Goal: Transaction & Acquisition: Book appointment/travel/reservation

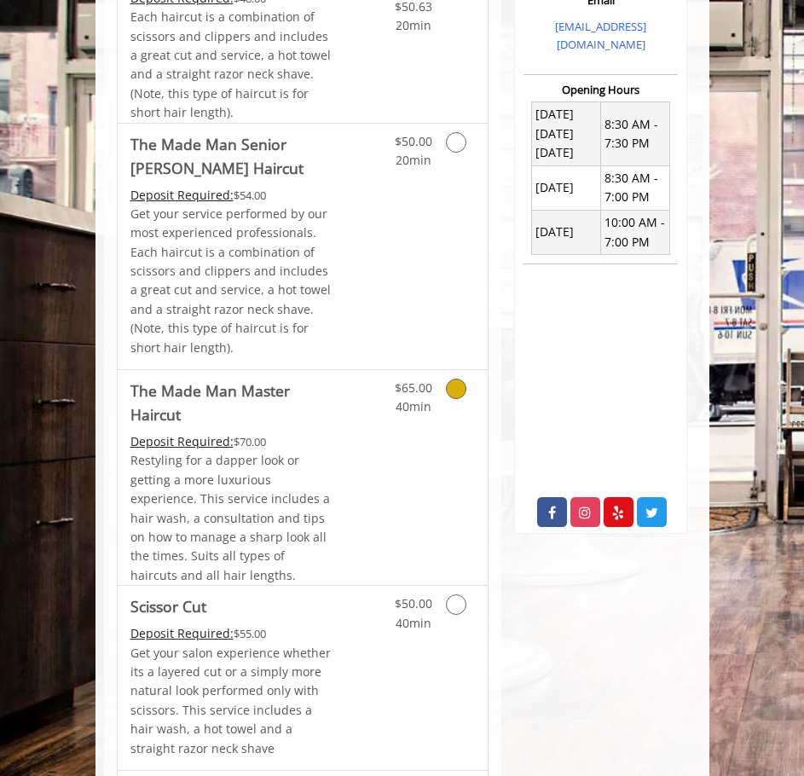
scroll to position [768, 0]
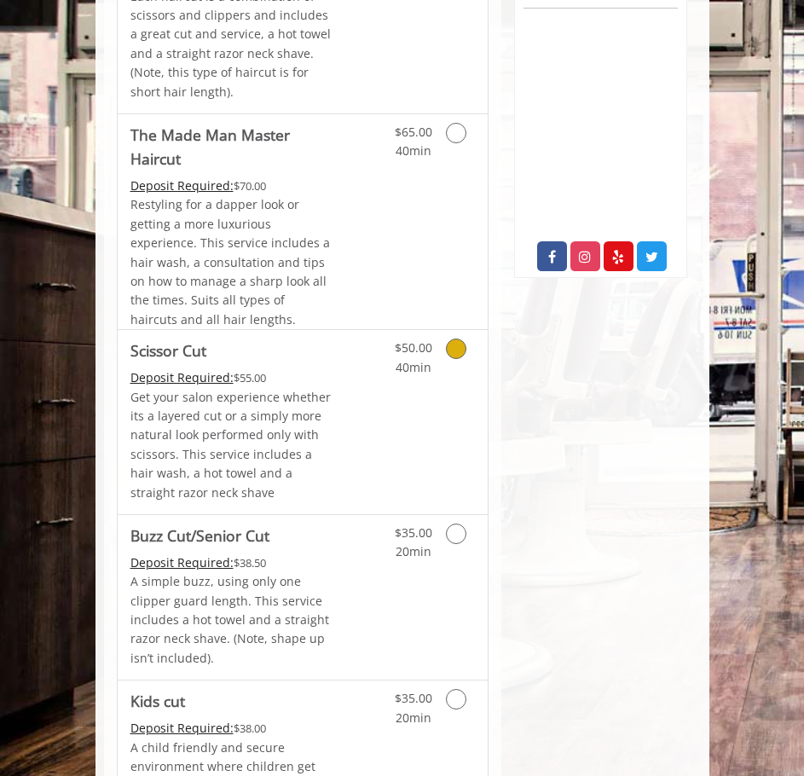
click at [346, 438] on link "Discounted Price" at bounding box center [363, 422] width 61 height 184
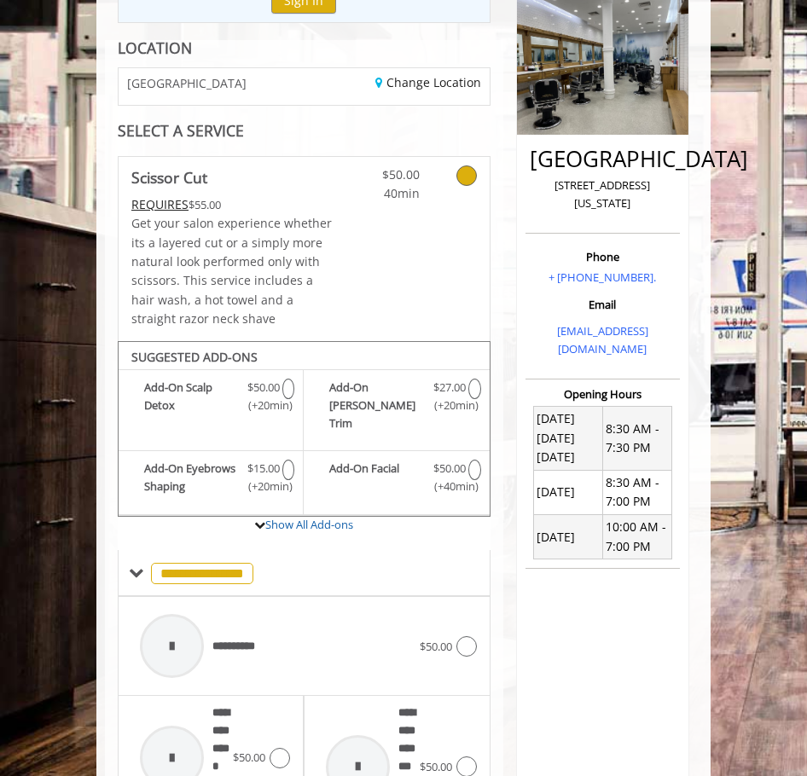
scroll to position [378, 0]
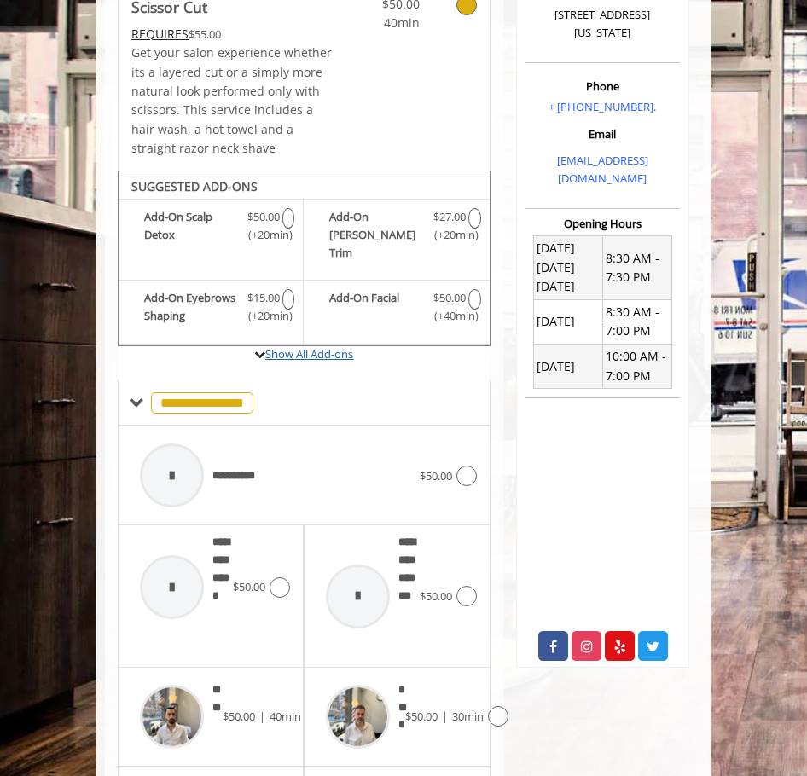
click at [316, 346] on link "Show All Add-ons" at bounding box center [309, 353] width 88 height 15
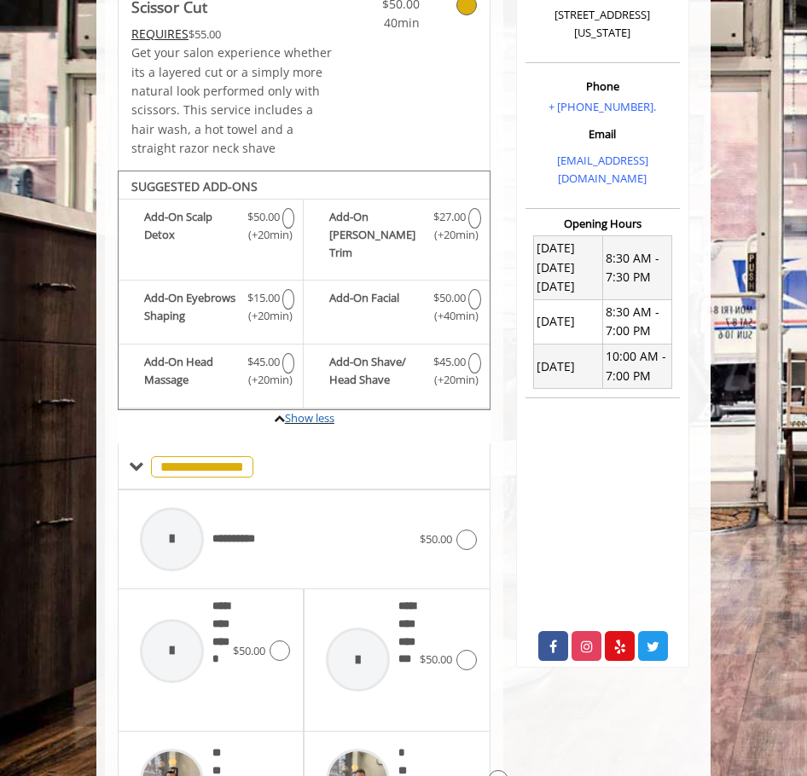
scroll to position [548, 0]
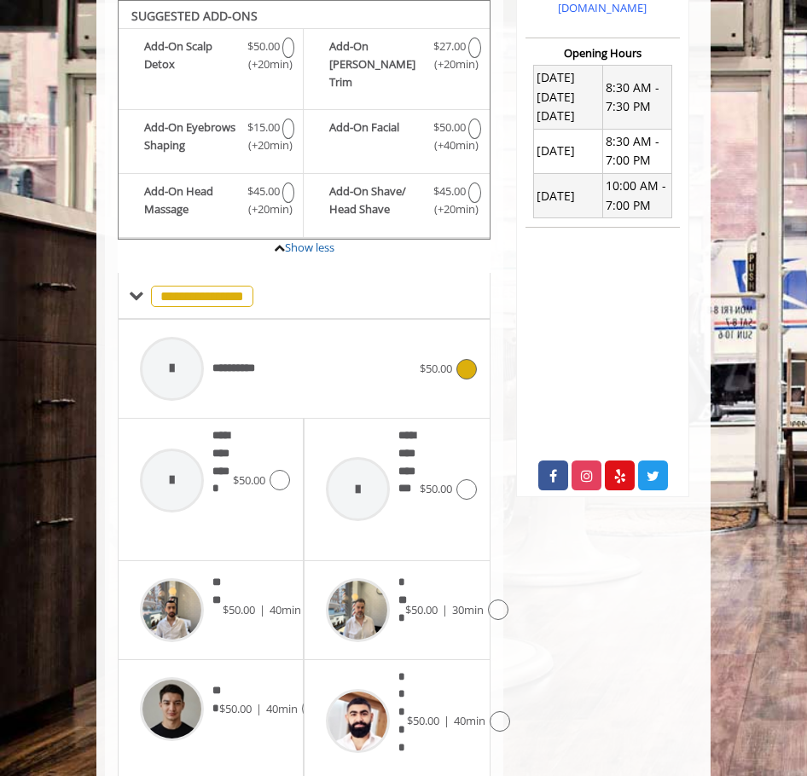
click at [276, 371] on div "**********" at bounding box center [275, 368] width 288 height 81
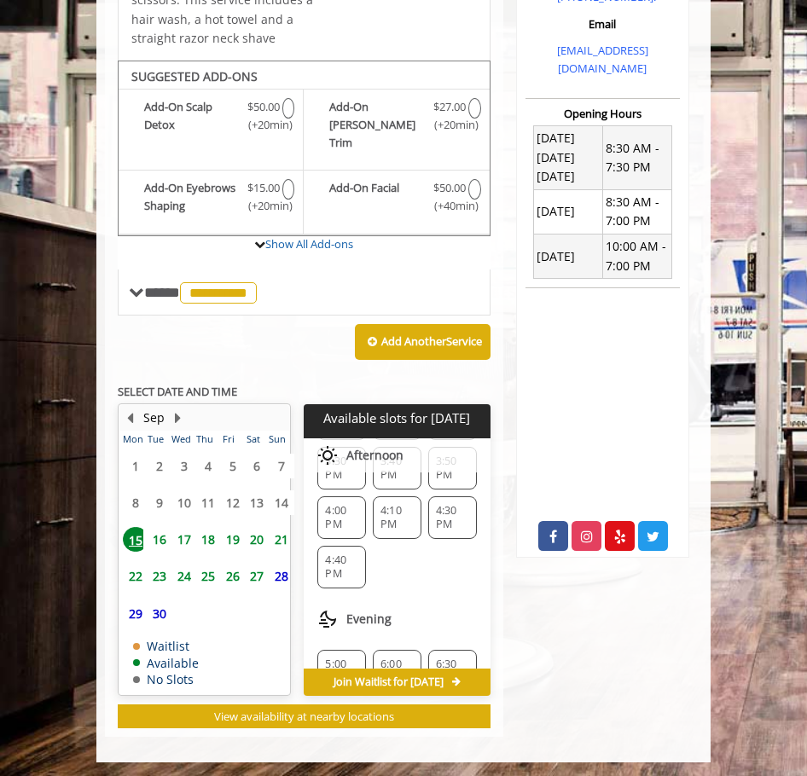
scroll to position [428, 0]
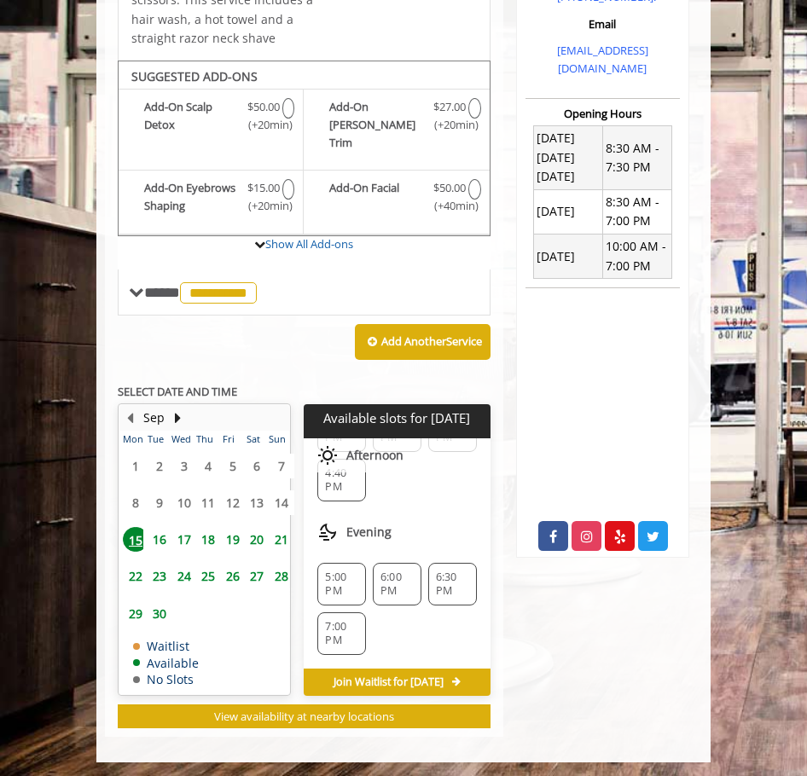
click at [436, 571] on span "6:30 PM" at bounding box center [452, 584] width 33 height 27
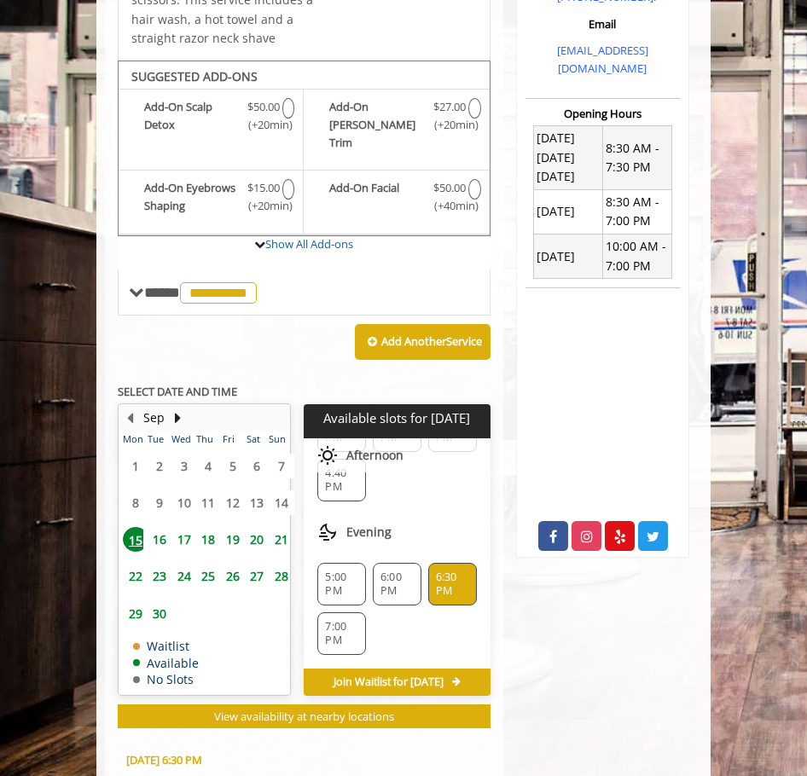
scroll to position [803, 0]
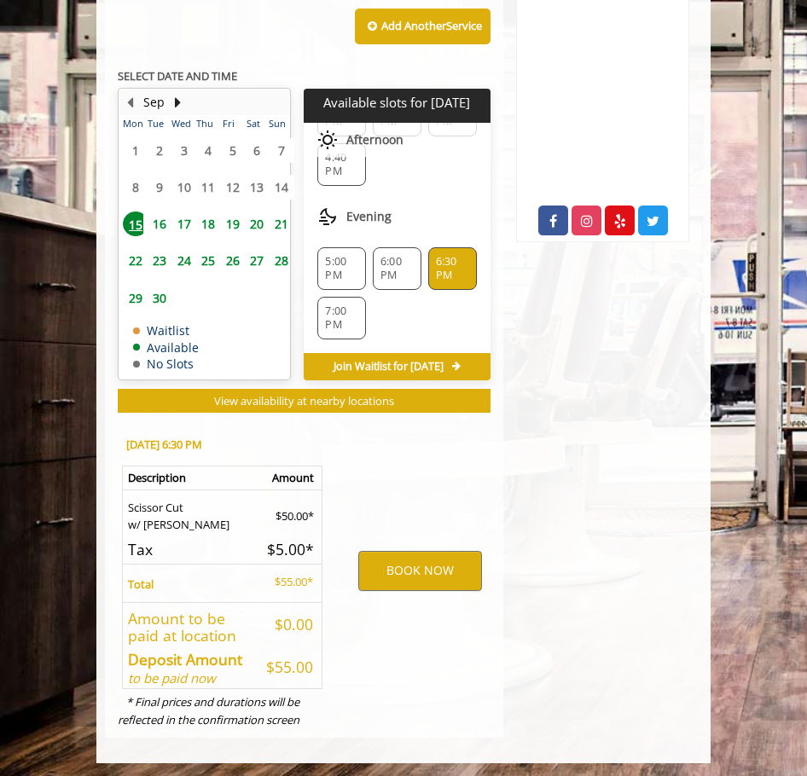
click at [331, 304] on span "7:00 PM" at bounding box center [341, 317] width 33 height 27
click at [530, 474] on div "[GEOGRAPHIC_DATA] [STREET_ADDRESS][US_STATE] Phone + [PHONE_NUMBER]. Email [EMA…" at bounding box center [602, 60] width 199 height 1354
click at [469, 496] on div "BOOK NOW" at bounding box center [419, 570] width 165 height 299
click at [403, 575] on button "BOOK NOW" at bounding box center [419, 570] width 123 height 39
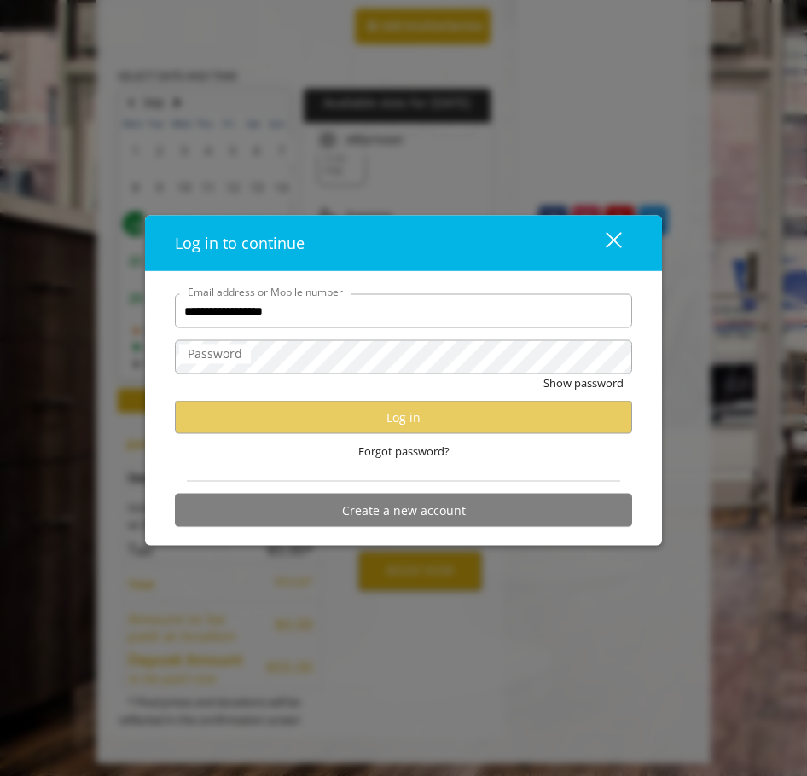
type input "**********"
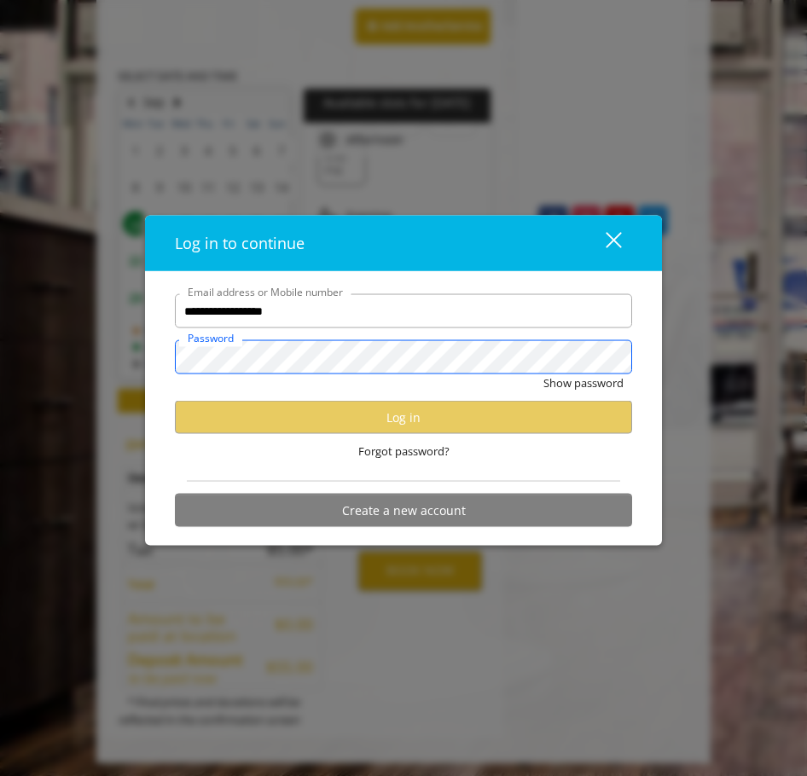
scroll to position [0, 0]
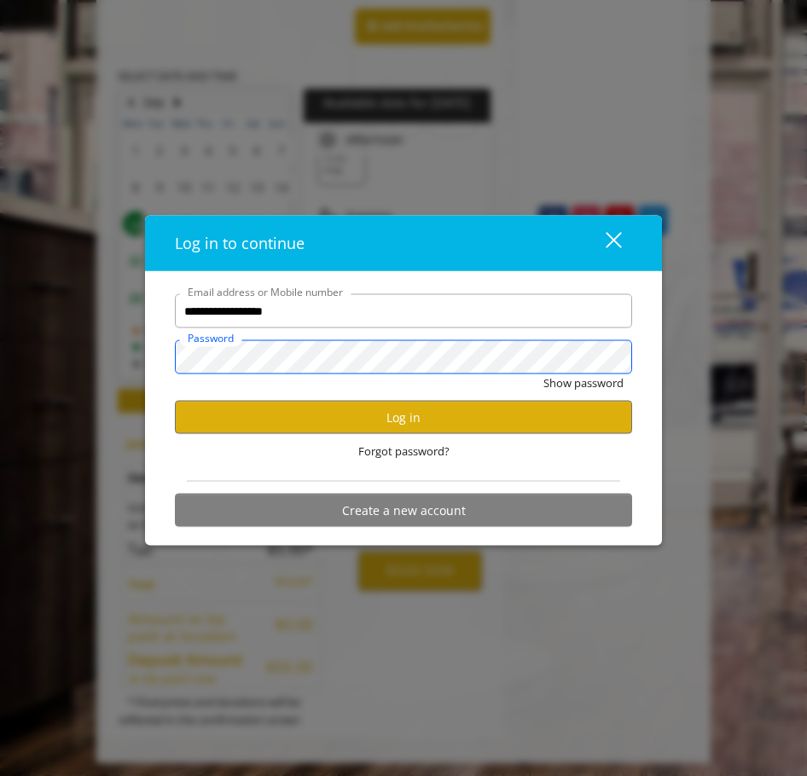
click at [543, 374] on button "Show password" at bounding box center [583, 383] width 80 height 18
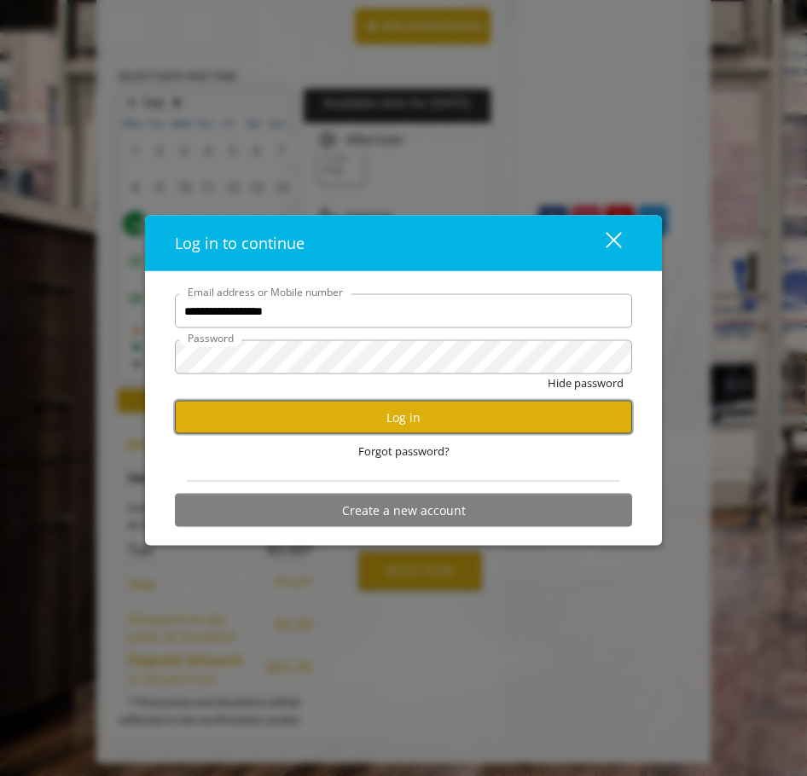
click at [282, 410] on button "Log in" at bounding box center [403, 417] width 457 height 33
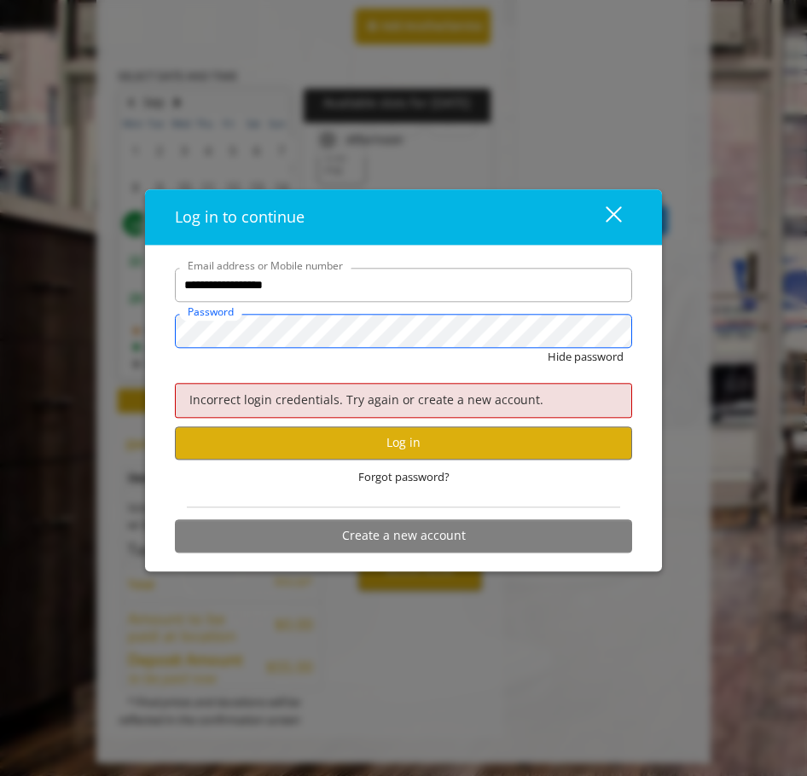
click at [548, 349] on button "Hide password" at bounding box center [586, 358] width 76 height 18
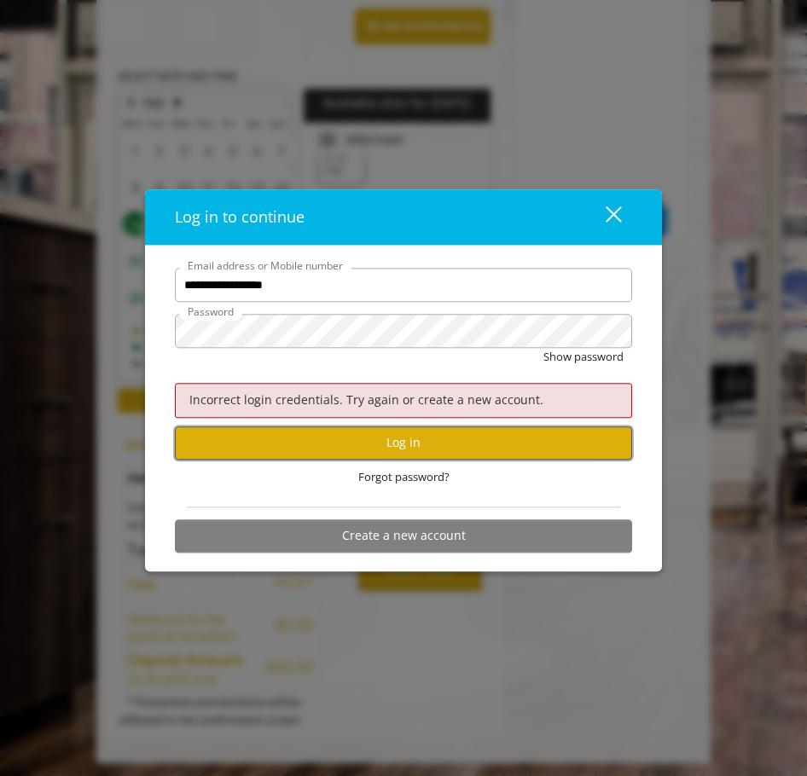
click at [322, 444] on button "Log in" at bounding box center [403, 442] width 457 height 33
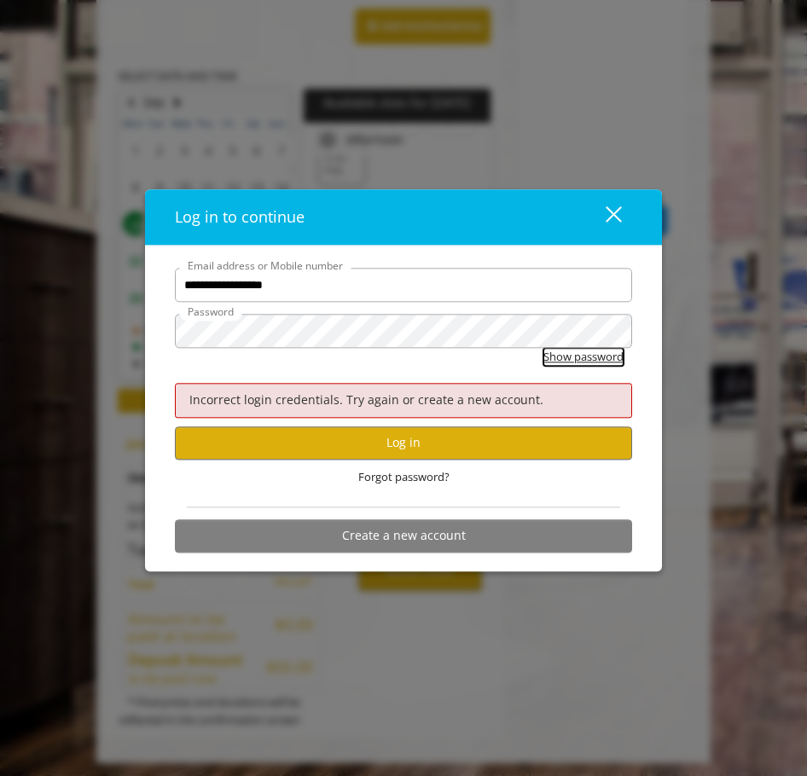
click at [571, 358] on button "Show password" at bounding box center [583, 358] width 80 height 18
click at [395, 473] on span "Forgot password?" at bounding box center [403, 477] width 91 height 18
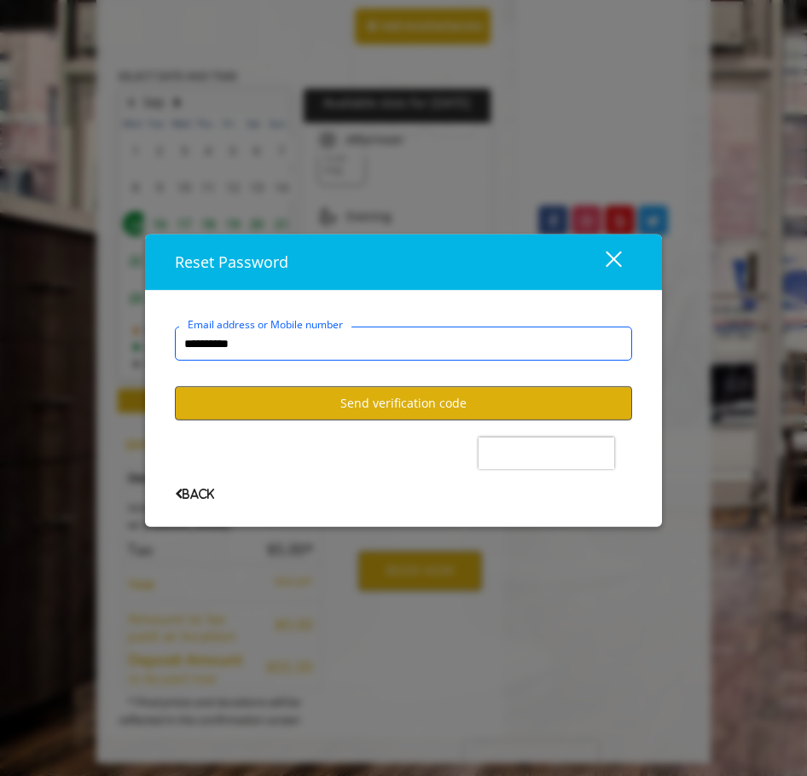
type input "**********"
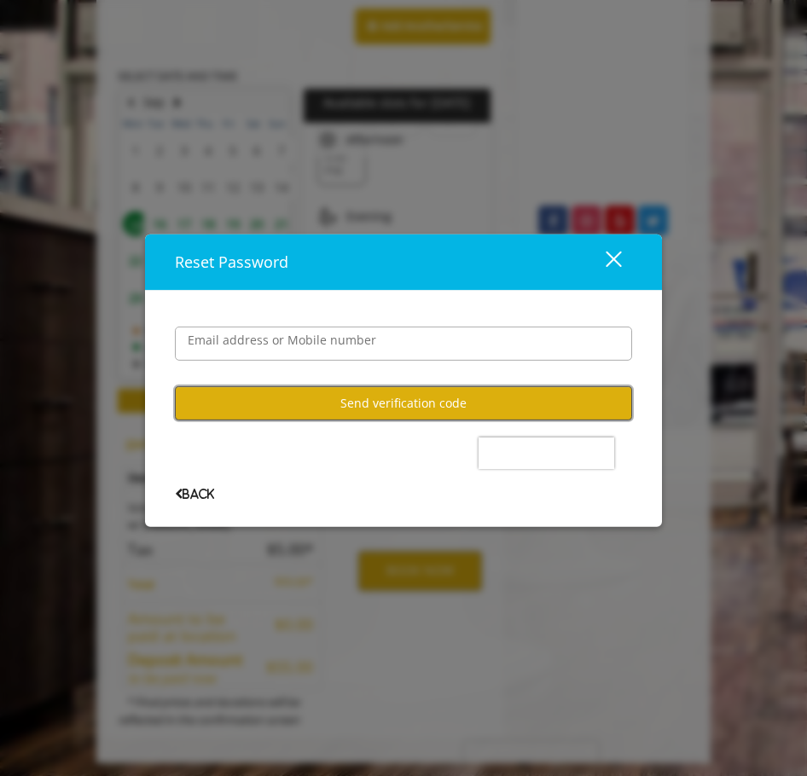
click at [323, 402] on button "Send verification code" at bounding box center [403, 402] width 457 height 33
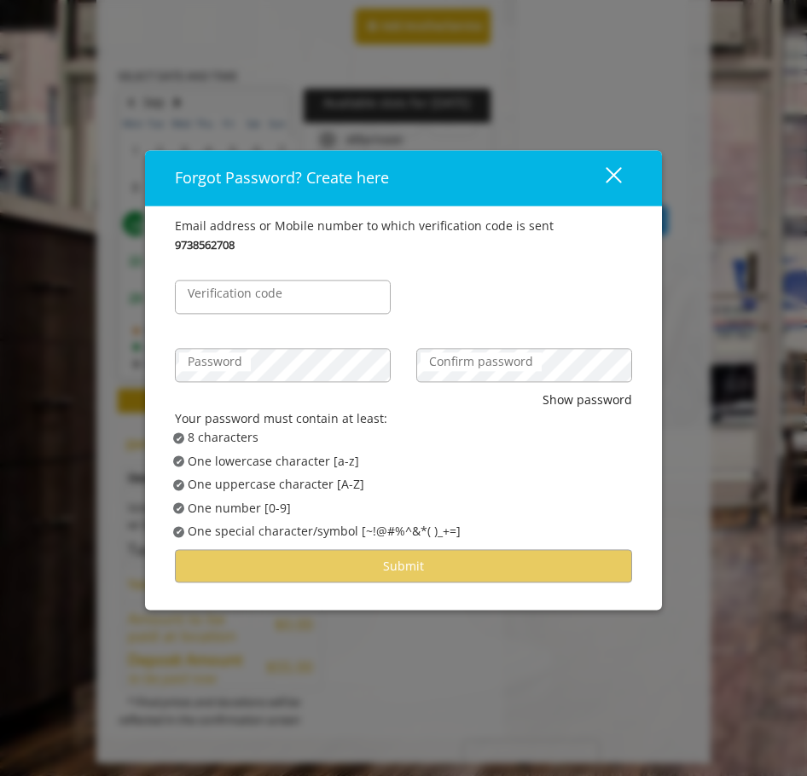
click at [246, 296] on label "Verification code" at bounding box center [235, 293] width 112 height 19
click at [246, 296] on input "Verification code" at bounding box center [283, 297] width 216 height 34
type input "******"
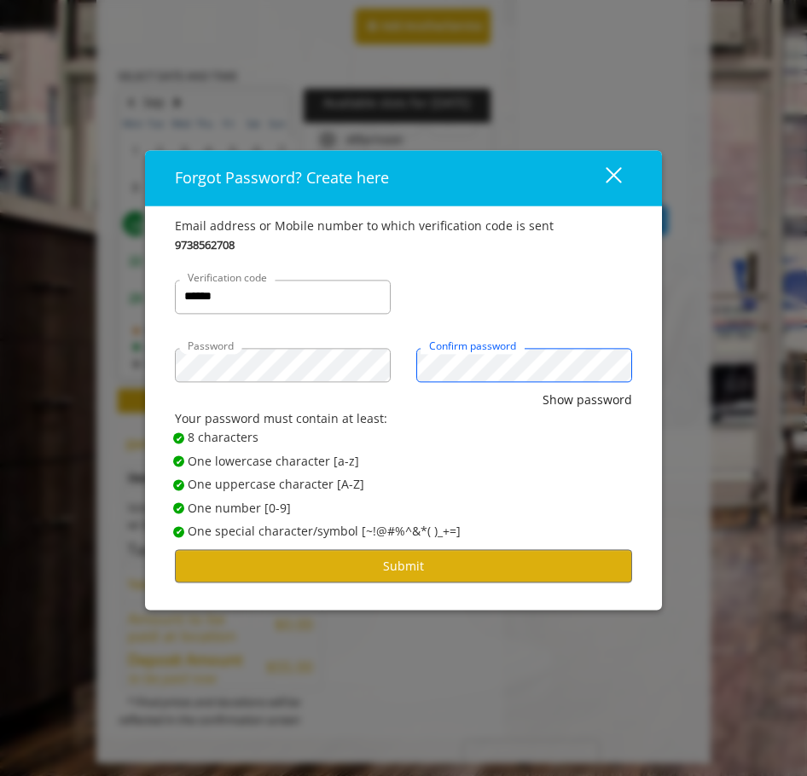
click at [542, 391] on button "Show password" at bounding box center [587, 400] width 90 height 19
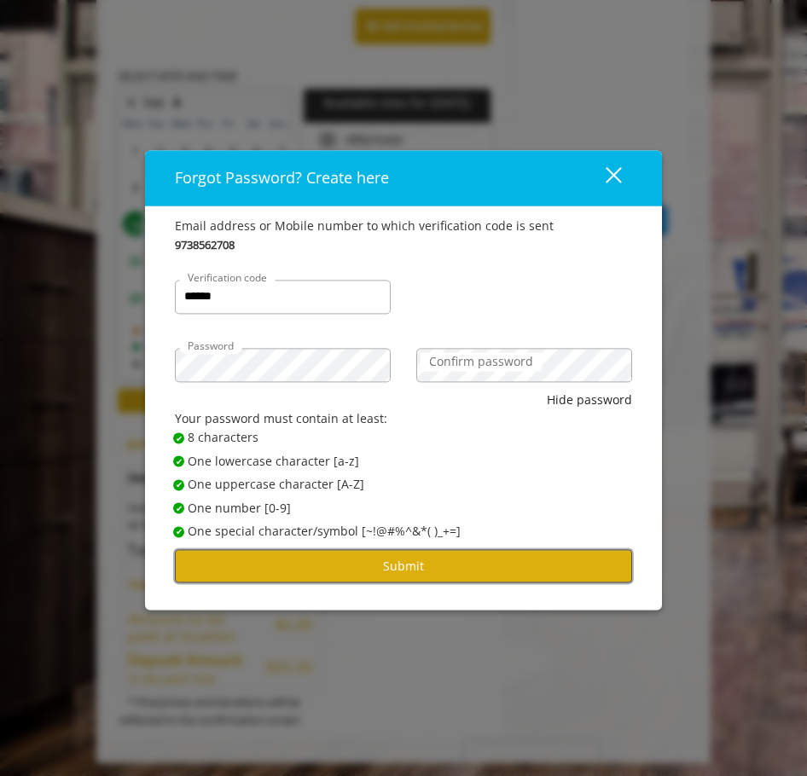
click at [408, 566] on button "Submit" at bounding box center [403, 566] width 457 height 33
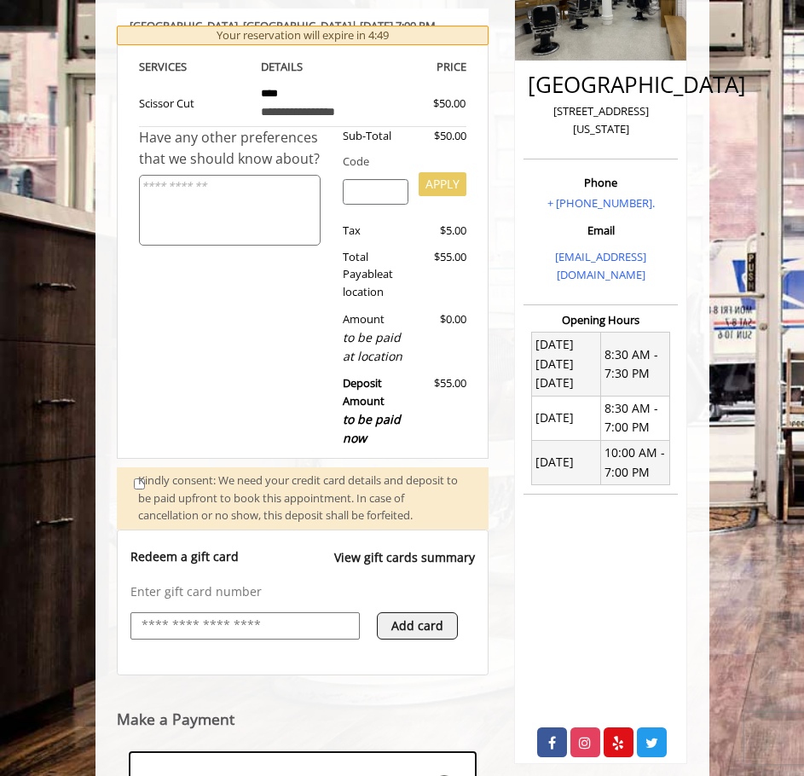
scroll to position [542, 0]
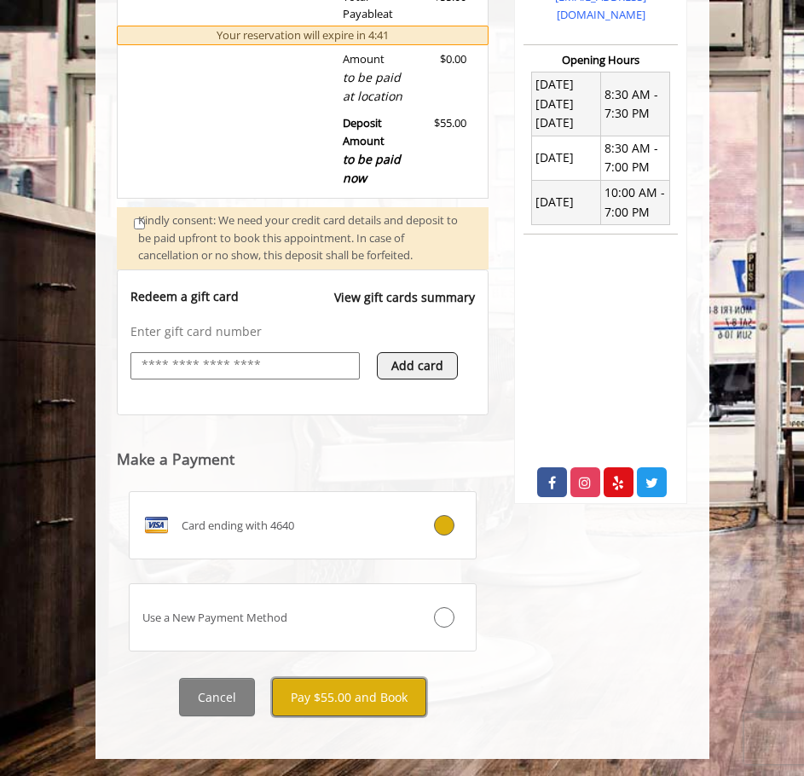
click at [327, 698] on button "Pay $55.00 and Book" at bounding box center [349, 697] width 154 height 38
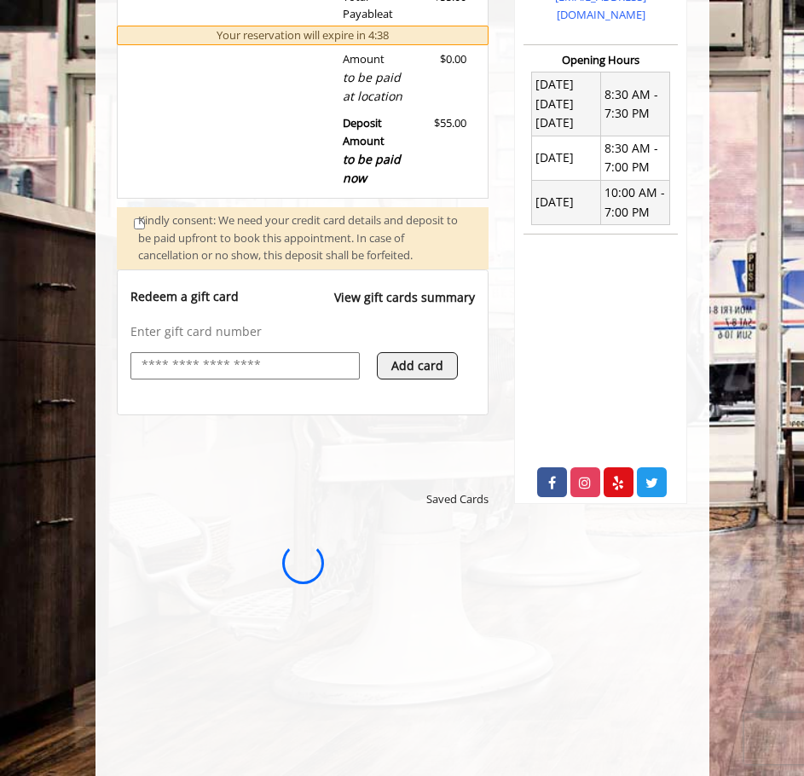
scroll to position [0, 0]
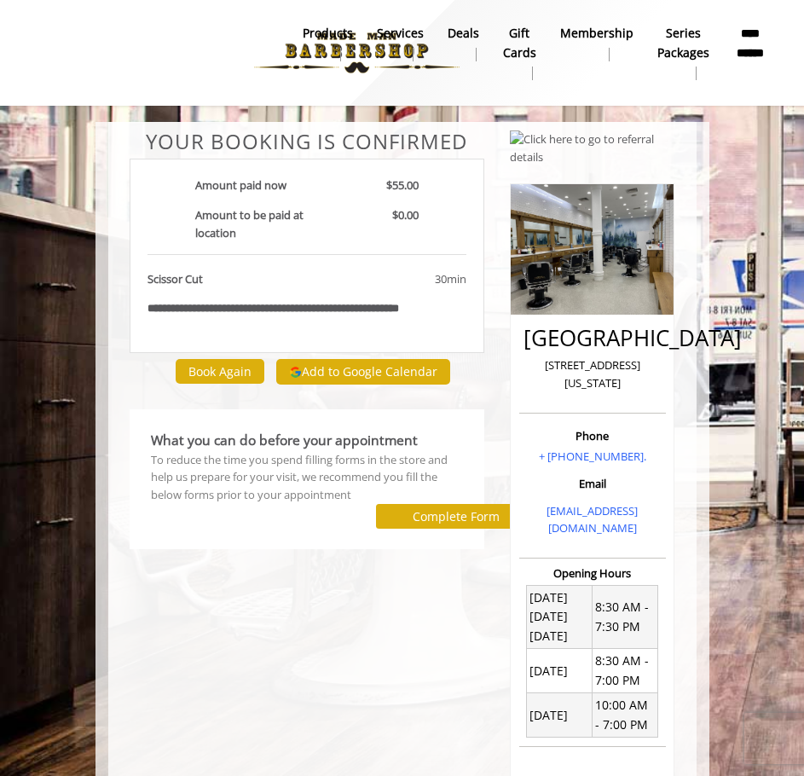
click at [292, 577] on div "**********" at bounding box center [307, 572] width 381 height 885
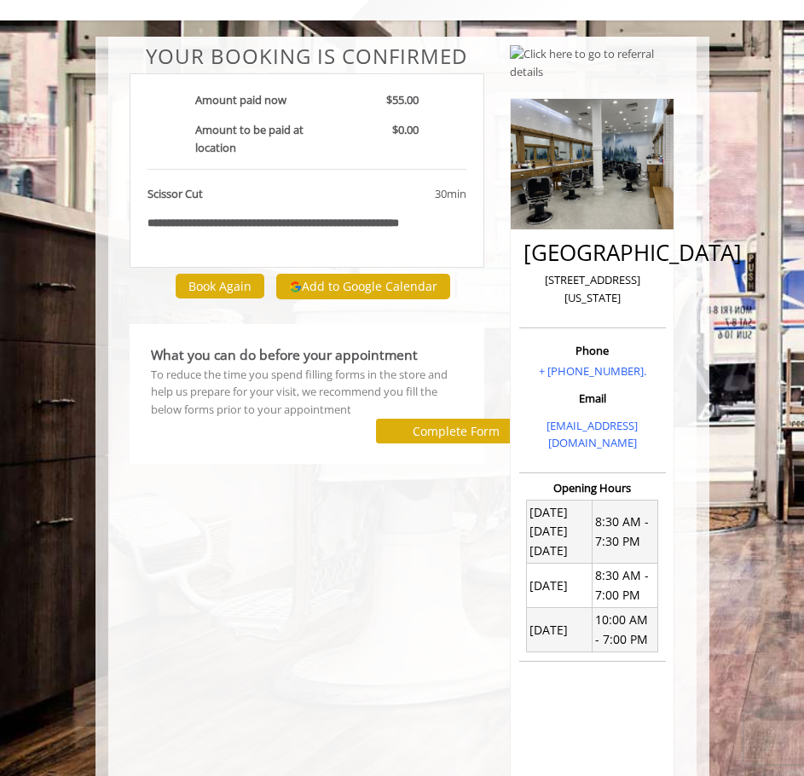
click at [230, 544] on div "**********" at bounding box center [307, 487] width 381 height 885
